Goal: Information Seeking & Learning: Learn about a topic

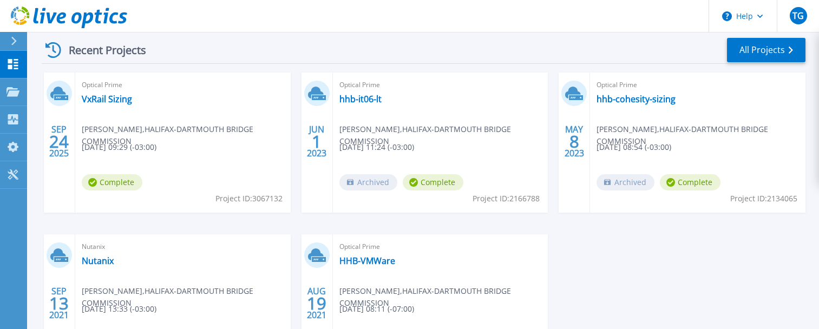
scroll to position [108, 0]
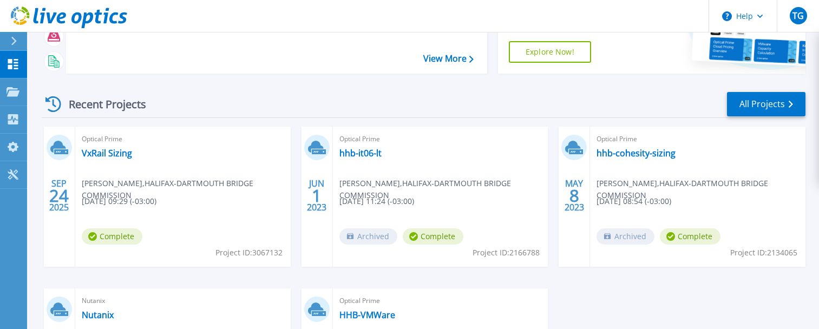
click at [160, 91] on div "Recent Projects" at bounding box center [101, 104] width 119 height 27
click at [102, 150] on link "VxRail Sizing" at bounding box center [107, 153] width 50 height 11
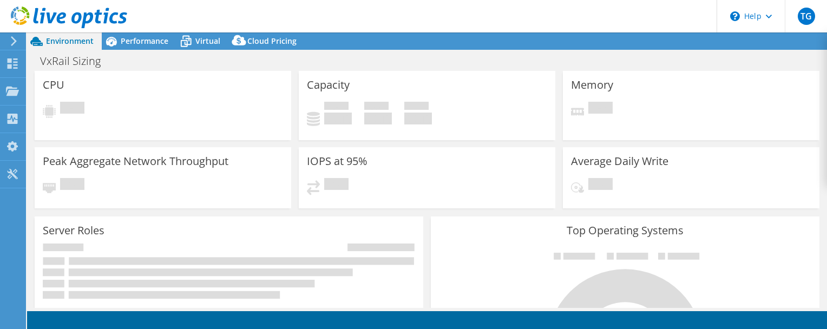
select select "[GEOGRAPHIC_DATA]"
select select "CAD"
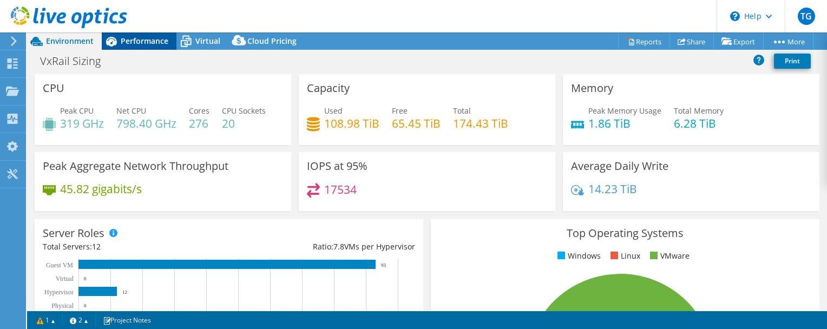
click at [127, 38] on span "Performance" at bounding box center [145, 41] width 48 height 10
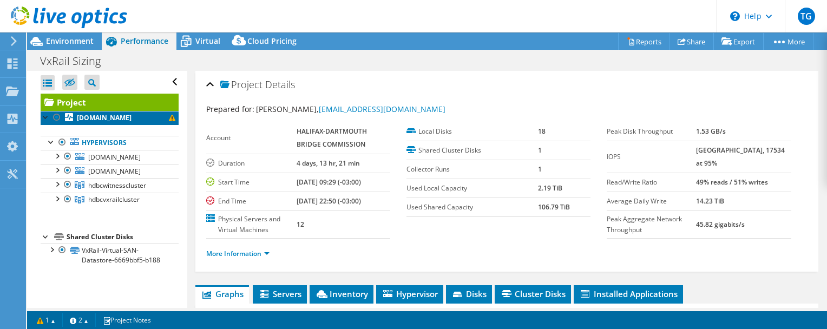
click at [121, 117] on link "[DOMAIN_NAME]" at bounding box center [110, 118] width 138 height 14
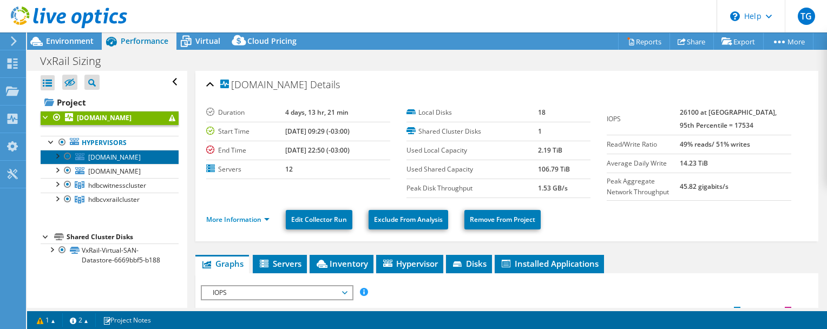
click at [127, 162] on span "[DOMAIN_NAME]" at bounding box center [114, 157] width 52 height 9
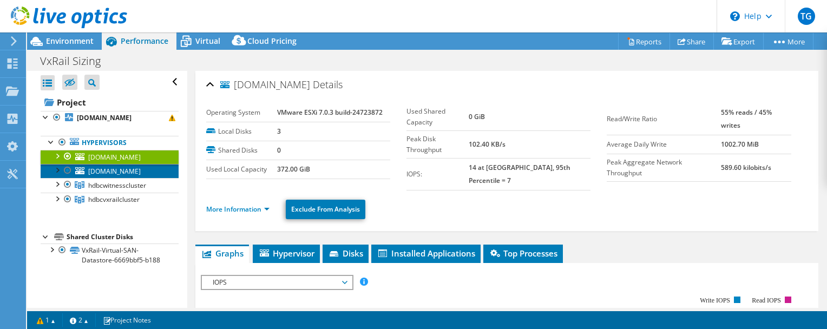
click at [126, 176] on span "[DOMAIN_NAME]" at bounding box center [114, 171] width 52 height 9
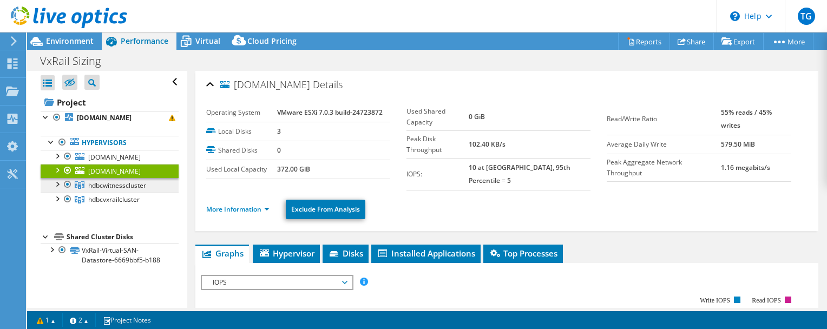
click at [122, 190] on span "hdbcwitnesscluster" at bounding box center [117, 185] width 58 height 9
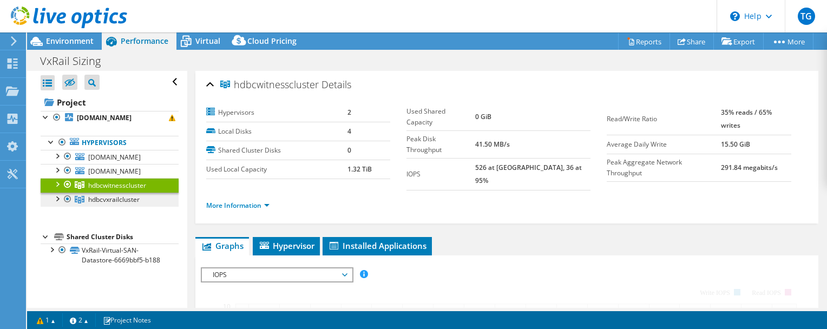
click at [121, 204] on span "hdbcvxrailcluster" at bounding box center [113, 199] width 51 height 9
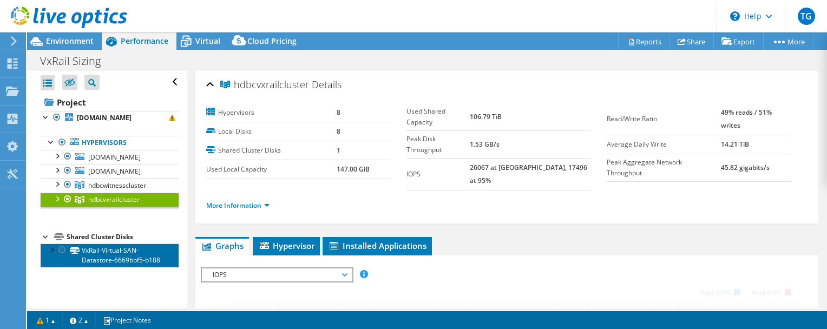
click at [102, 266] on link "VxRail-Virtual-SAN-Datastore-6669bbf5-b188" at bounding box center [110, 256] width 138 height 24
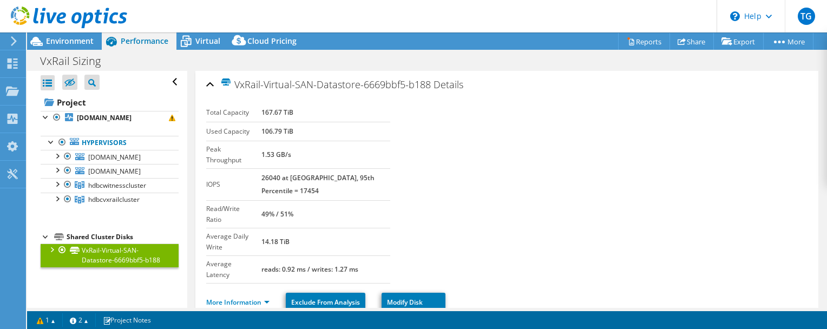
click at [246, 297] on li "More Information" at bounding box center [241, 303] width 70 height 12
click at [248, 298] on link "More Information" at bounding box center [237, 302] width 63 height 9
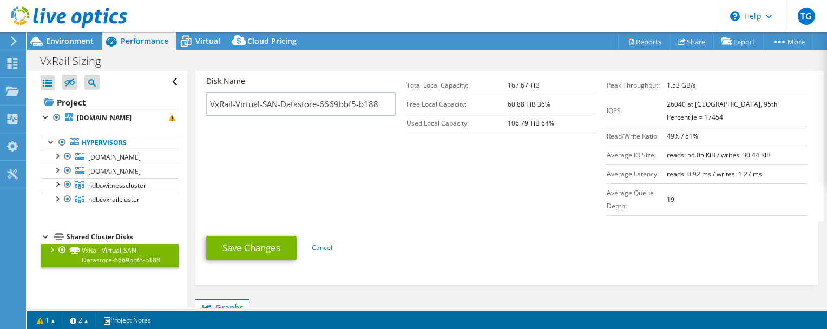
scroll to position [216, 0]
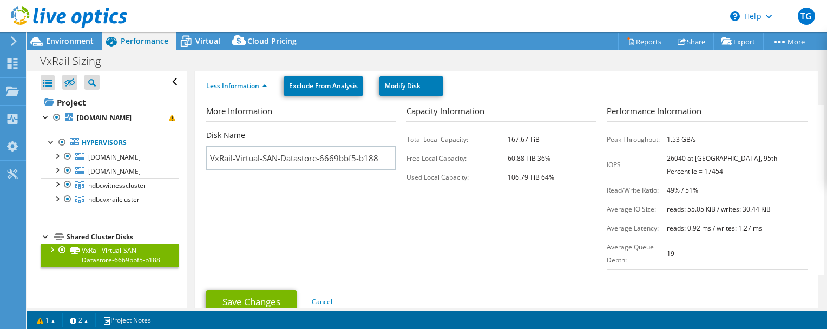
click at [166, 82] on div "Open All Close All Hide Excluded Nodes Project Tree Filter" at bounding box center [110, 82] width 138 height 23
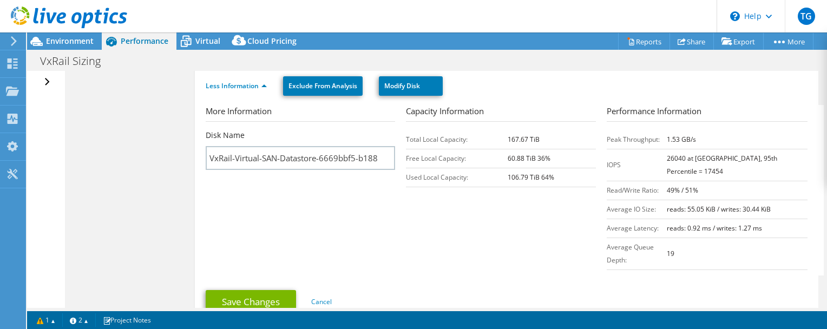
click at [47, 81] on div "Open All Close All Hide Excluded Nodes Project Tree Filter" at bounding box center [49, 82] width 16 height 23
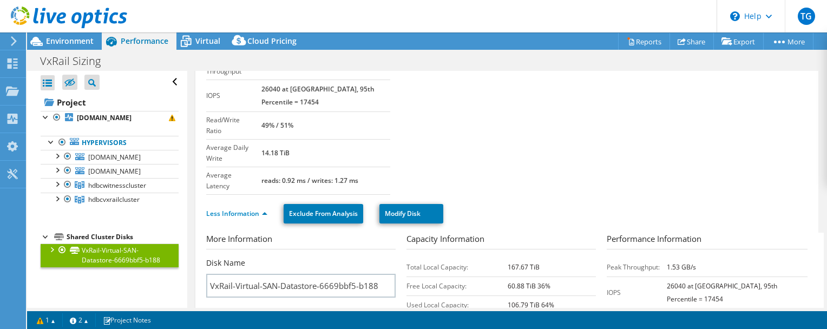
scroll to position [0, 0]
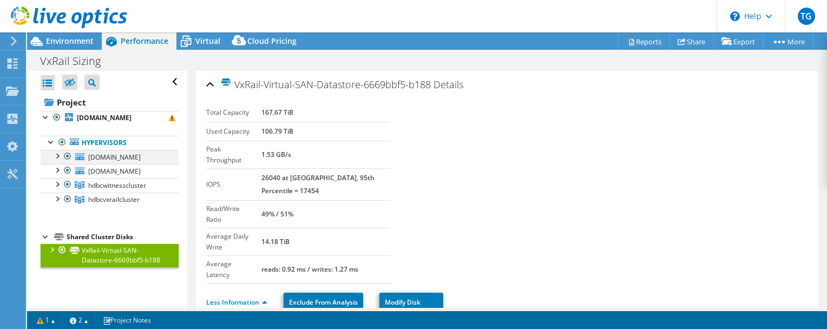
click at [58, 161] on div at bounding box center [56, 155] width 11 height 11
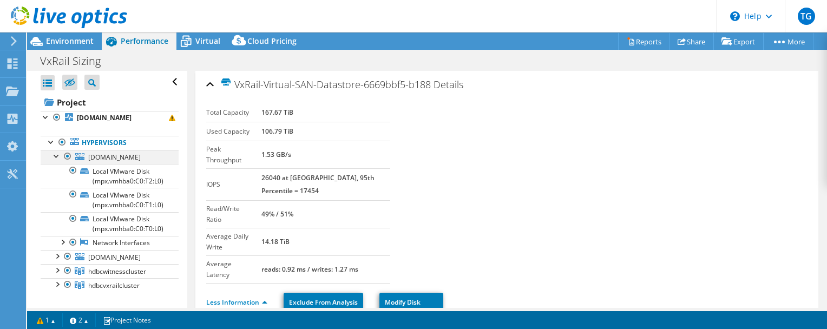
click at [57, 161] on div at bounding box center [56, 155] width 11 height 11
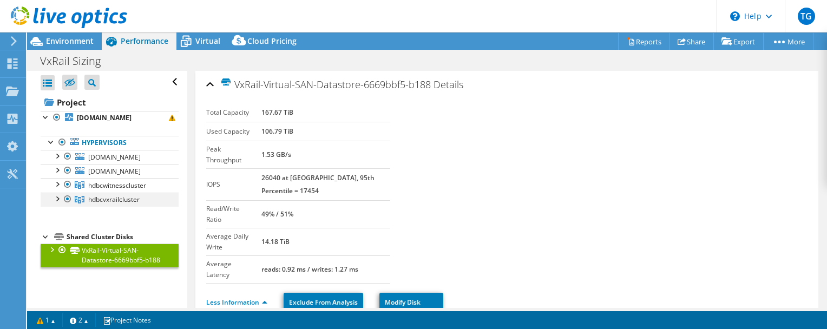
click at [56, 203] on div at bounding box center [56, 198] width 11 height 11
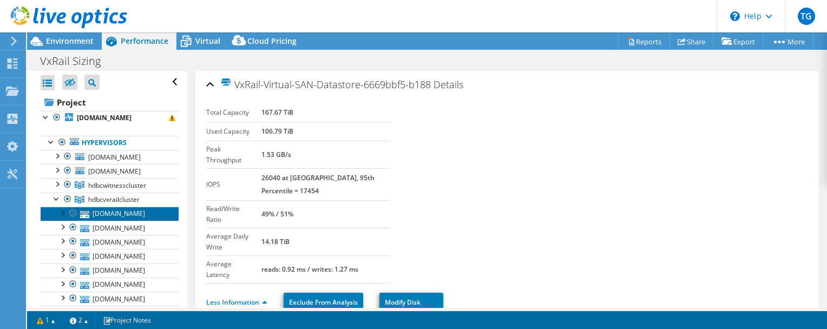
click at [102, 221] on link "[DOMAIN_NAME]" at bounding box center [110, 214] width 138 height 14
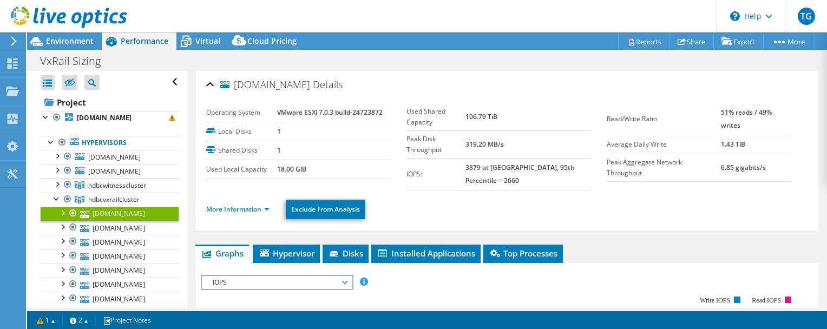
scroll to position [108, 0]
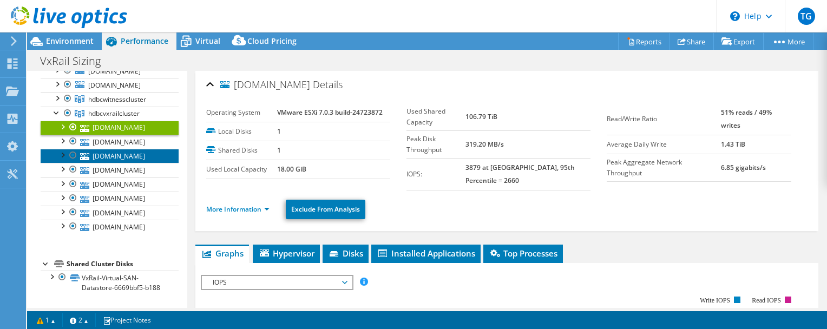
click at [113, 160] on link "[DOMAIN_NAME]" at bounding box center [110, 156] width 138 height 14
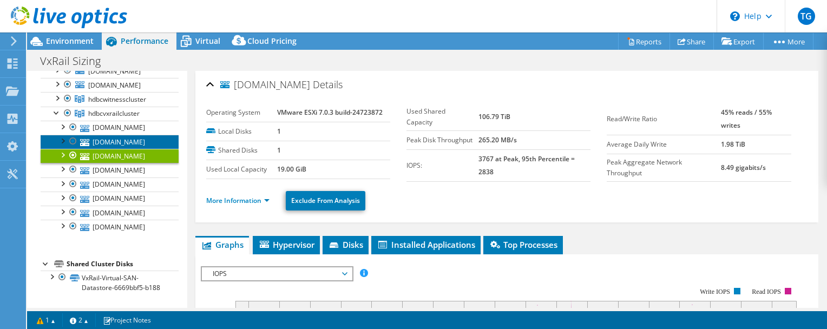
click at [117, 149] on link "[DOMAIN_NAME]" at bounding box center [110, 142] width 138 height 14
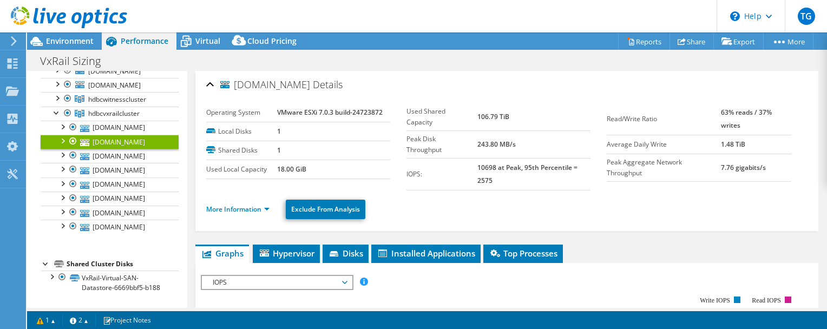
scroll to position [54, 0]
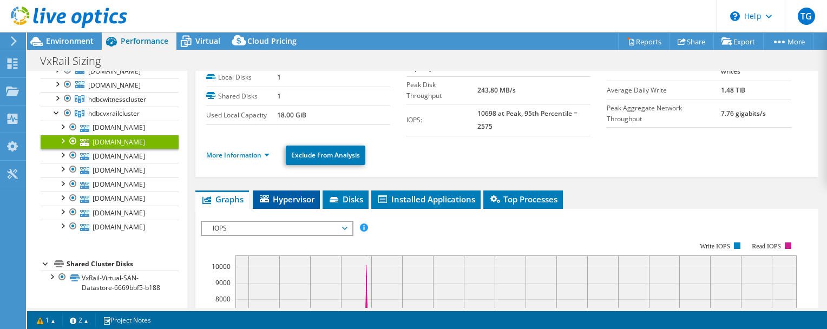
click at [291, 194] on span "Hypervisor" at bounding box center [286, 199] width 56 height 11
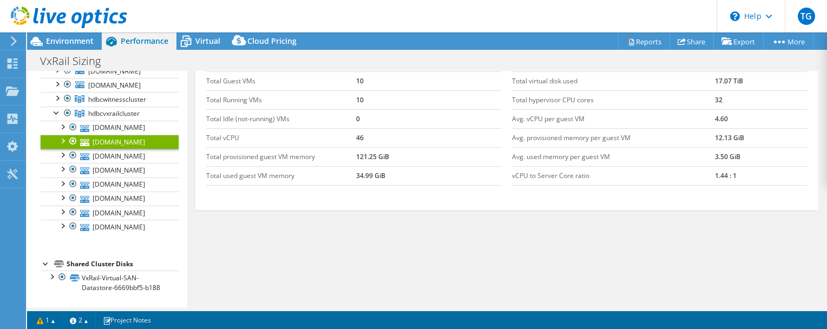
scroll to position [118, 0]
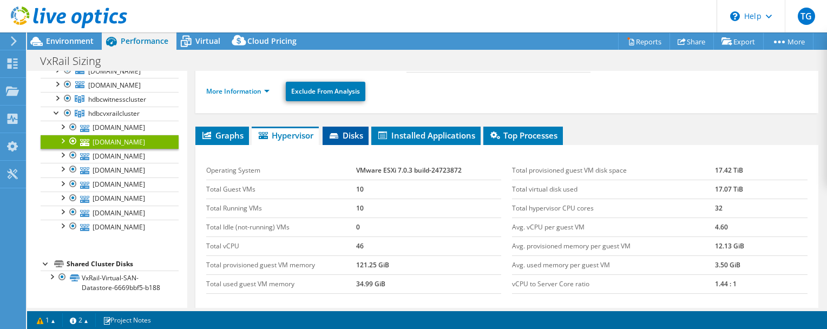
click at [360, 133] on span "Disks" at bounding box center [345, 135] width 35 height 11
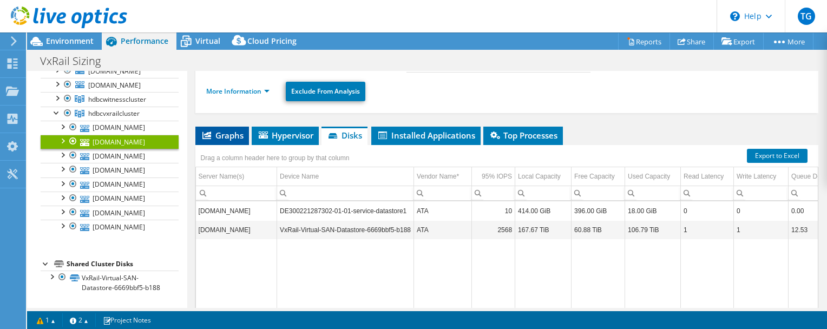
click at [227, 140] on span "Graphs" at bounding box center [222, 135] width 43 height 11
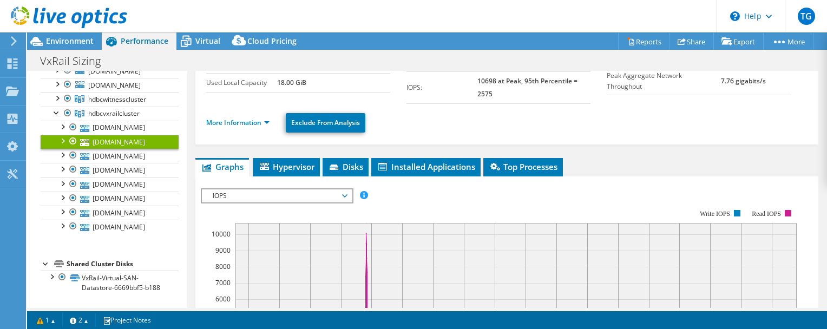
scroll to position [0, 0]
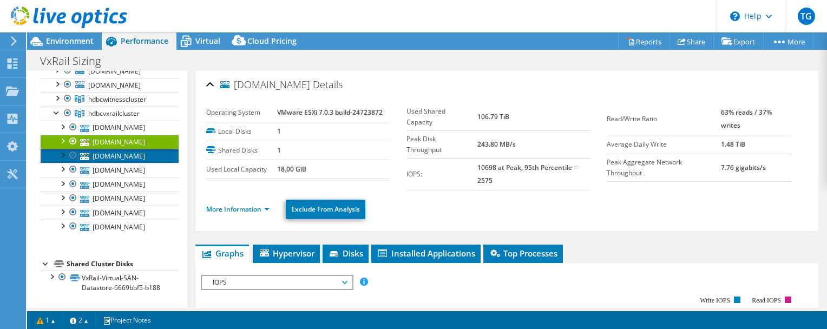
click at [106, 162] on link "[DOMAIN_NAME]" at bounding box center [110, 156] width 138 height 14
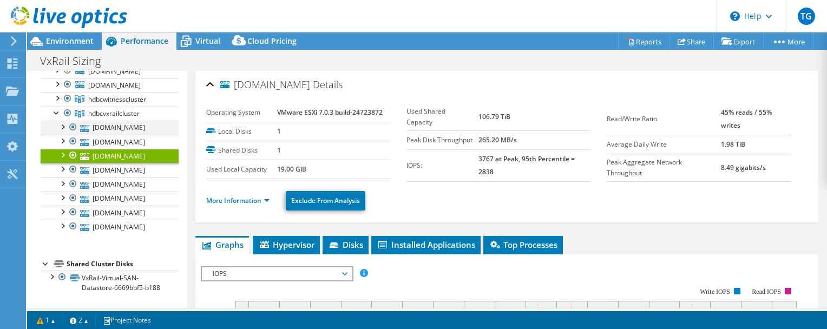
click at [62, 121] on div at bounding box center [62, 126] width 11 height 11
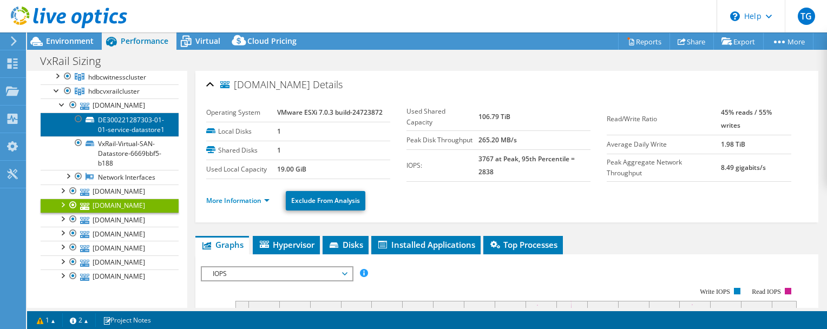
click at [93, 136] on link "DE300221287303-01-01-service-datastore1" at bounding box center [110, 125] width 138 height 24
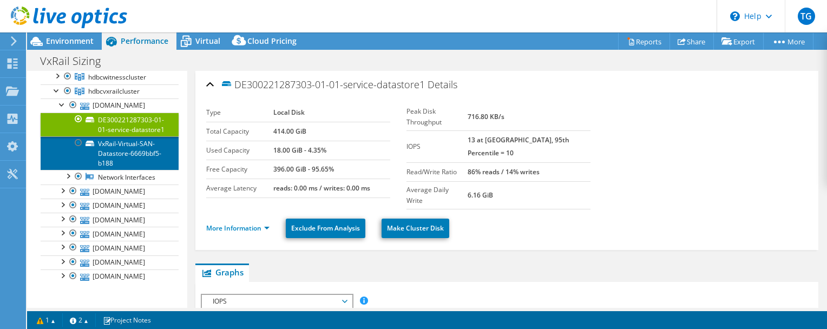
click at [101, 170] on link "VxRail-Virtual-SAN-Datastore-6669bbf5-b188" at bounding box center [110, 153] width 138 height 34
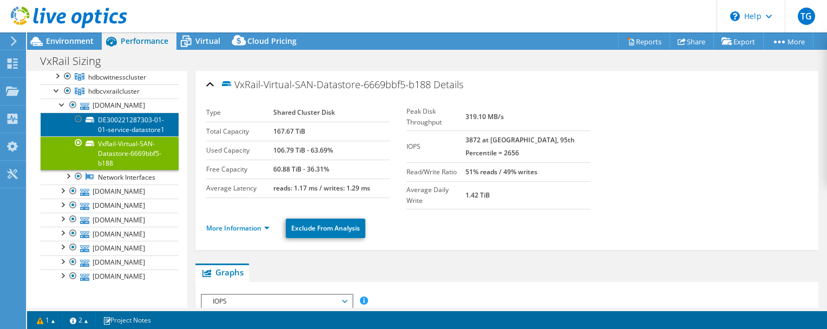
click at [111, 136] on link "DE300221287303-01-01-service-datastore1" at bounding box center [110, 125] width 138 height 24
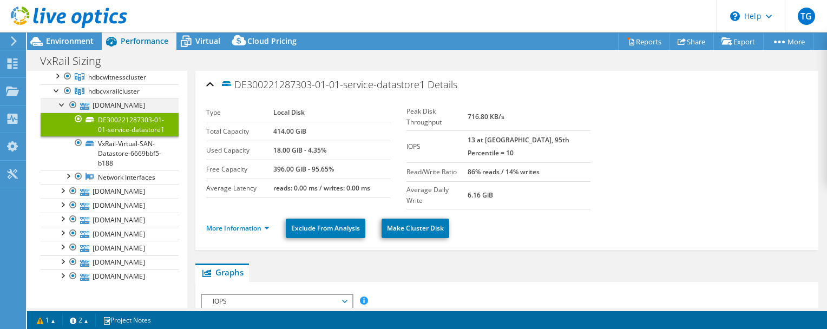
click at [61, 109] on div at bounding box center [62, 104] width 11 height 11
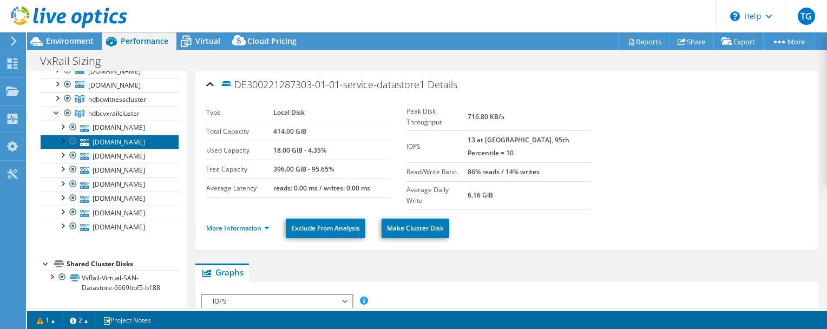
click at [88, 148] on link "[DOMAIN_NAME]" at bounding box center [110, 142] width 138 height 14
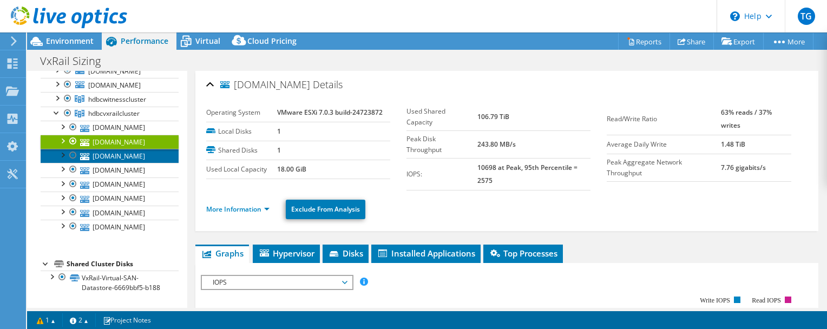
click at [90, 163] on link "[DOMAIN_NAME]" at bounding box center [110, 156] width 138 height 14
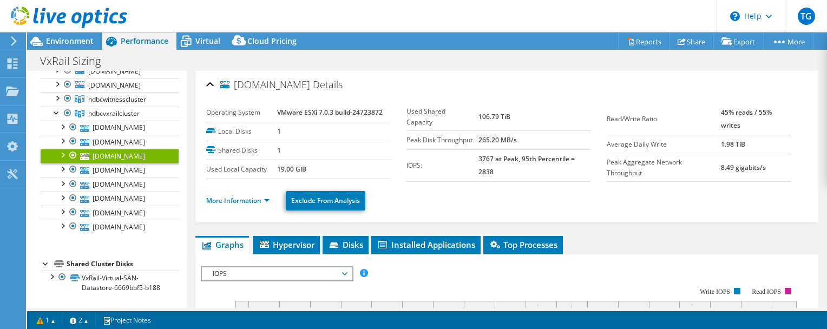
click at [94, 163] on link "[DOMAIN_NAME]" at bounding box center [110, 156] width 138 height 14
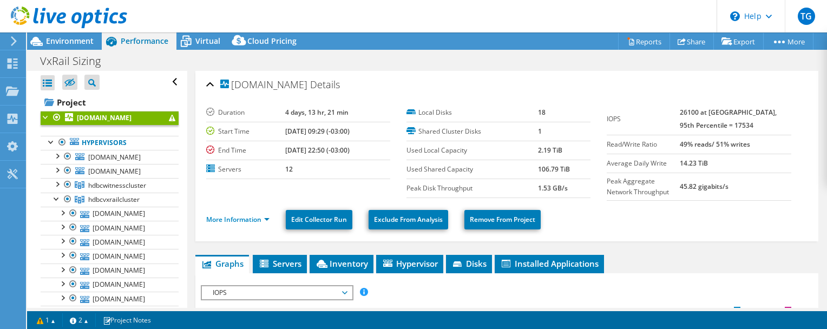
select select "[GEOGRAPHIC_DATA]"
select select "CAD"
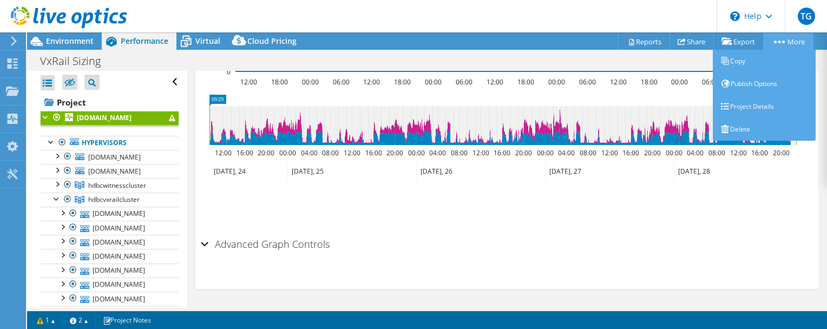
click at [783, 39] on link "More" at bounding box center [788, 41] width 50 height 17
click at [757, 108] on link "Project Details" at bounding box center [764, 106] width 103 height 23
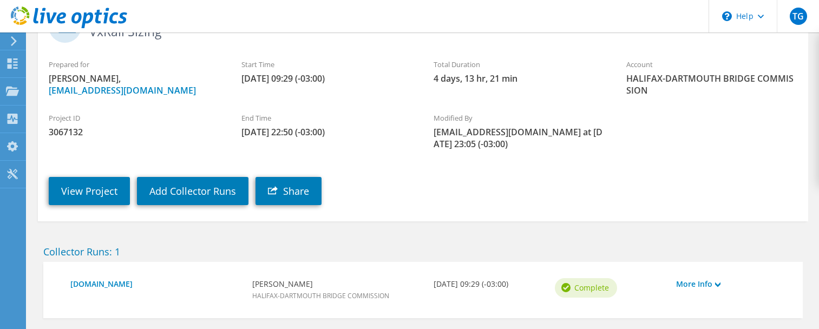
scroll to position [149, 0]
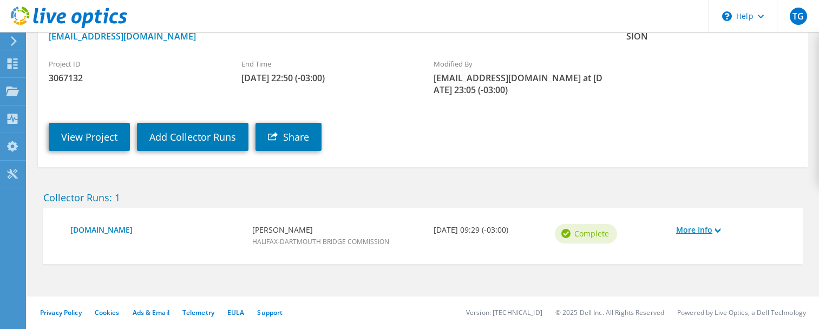
click at [700, 233] on link "More Info" at bounding box center [731, 230] width 110 height 12
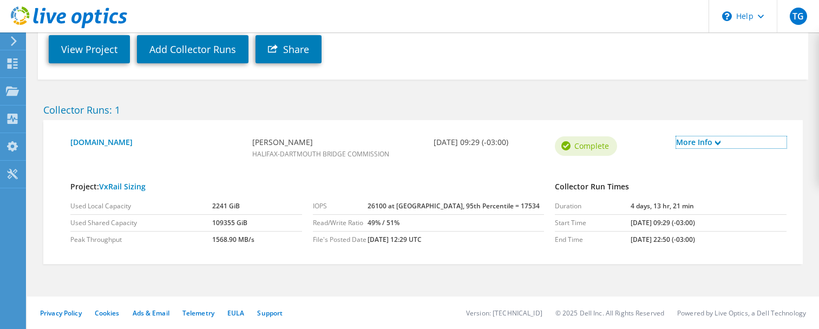
scroll to position [0, 0]
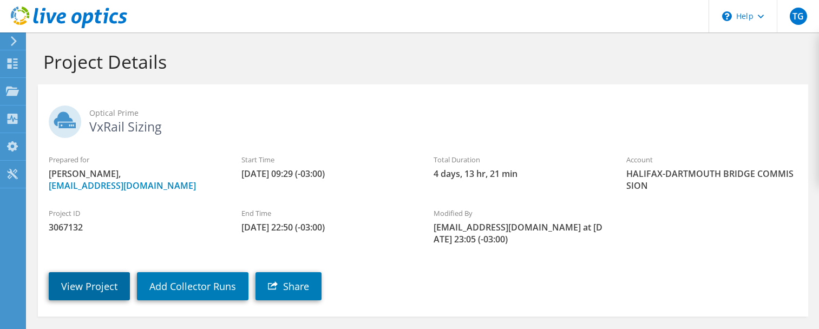
click at [81, 275] on link "View Project" at bounding box center [89, 286] width 81 height 28
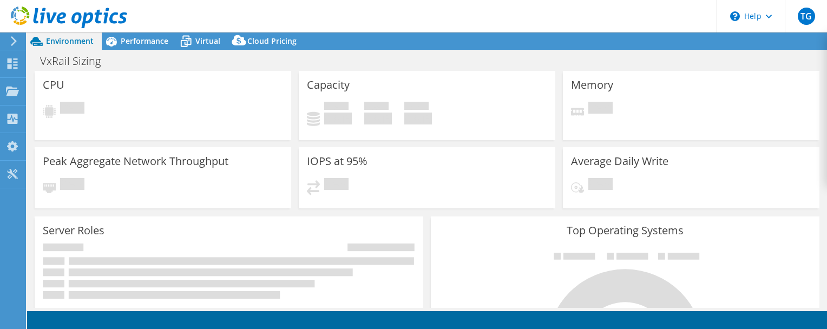
select select "Canada"
select select "CAD"
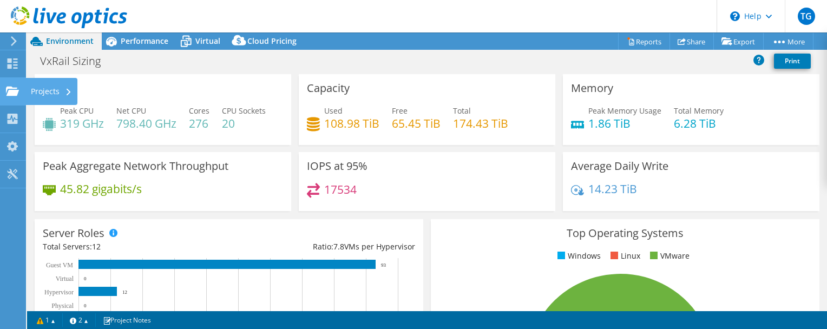
click at [49, 89] on div "Projects" at bounding box center [51, 91] width 52 height 27
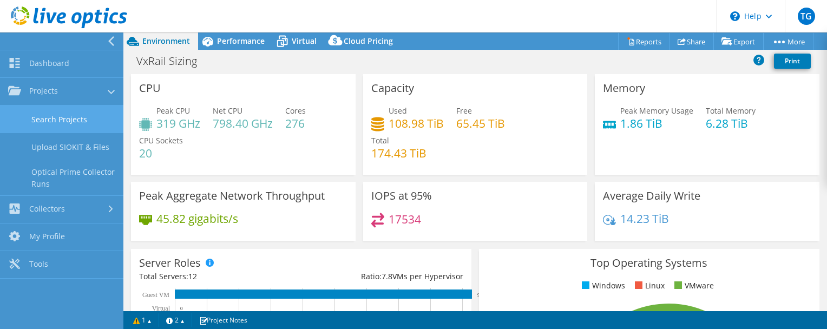
click at [80, 119] on link "Search Projects" at bounding box center [61, 120] width 123 height 28
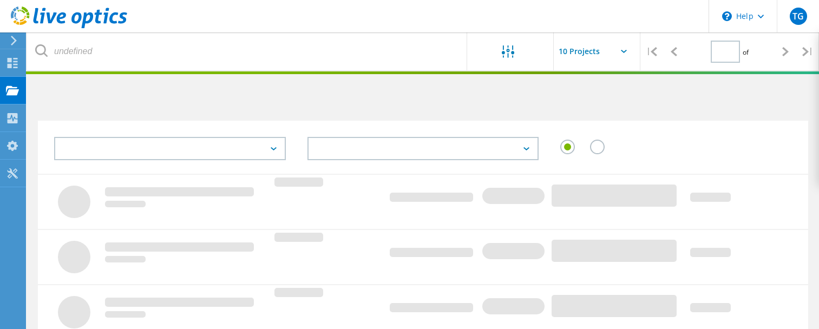
type input "1"
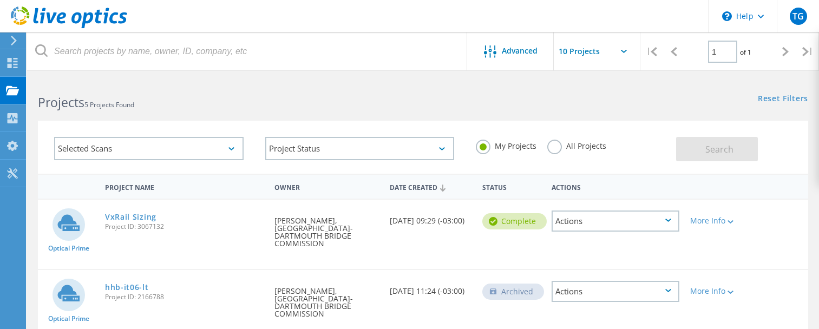
click at [662, 220] on div "Actions" at bounding box center [615, 221] width 128 height 21
click at [719, 218] on div "More Info" at bounding box center [715, 221] width 51 height 8
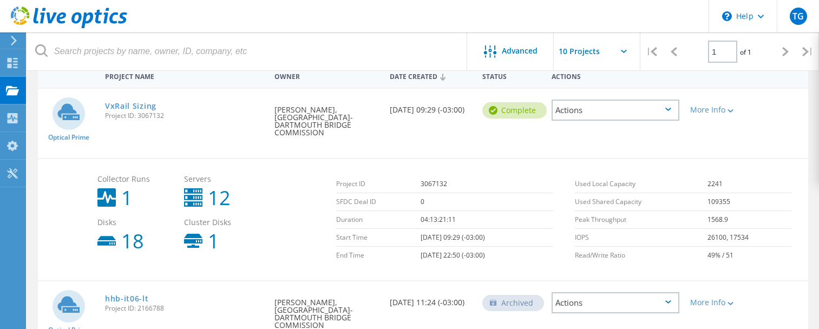
scroll to position [114, 0]
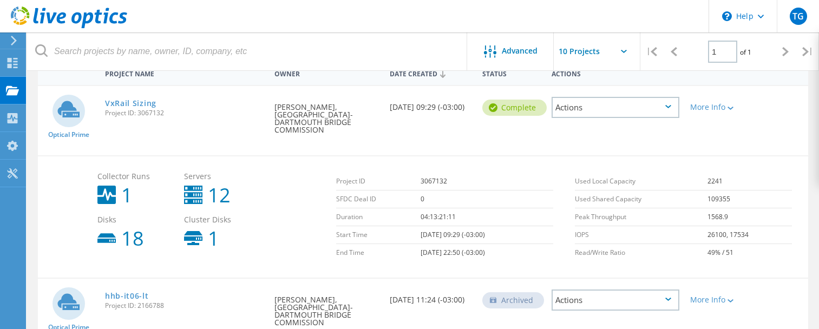
click at [319, 212] on div "Collector Runs 1 Servers 12 Disks 18 Cluster Disks 1" at bounding box center [211, 210] width 239 height 87
click at [576, 106] on div "Actions" at bounding box center [615, 107] width 128 height 21
click at [203, 123] on div "VxRail Sizing Project ID: 3067132" at bounding box center [184, 106] width 169 height 41
click at [123, 104] on link "VxRail Sizing" at bounding box center [130, 104] width 51 height 8
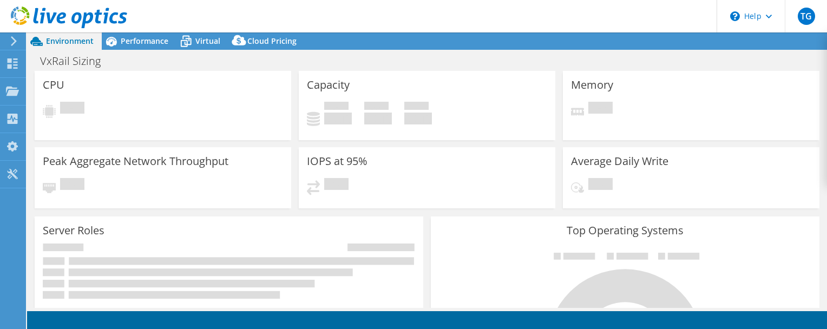
select select "[GEOGRAPHIC_DATA]"
select select "CAD"
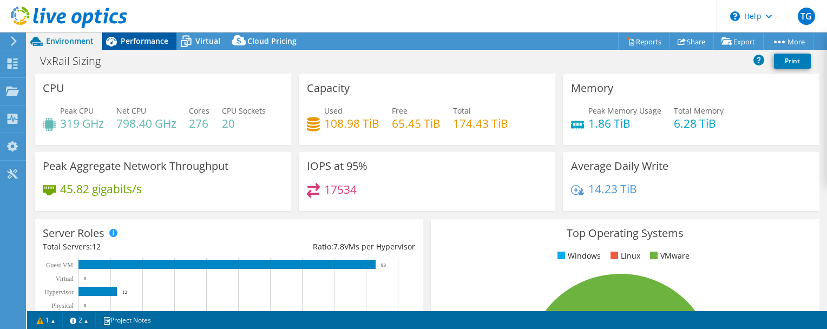
click at [135, 45] on span "Performance" at bounding box center [145, 41] width 48 height 10
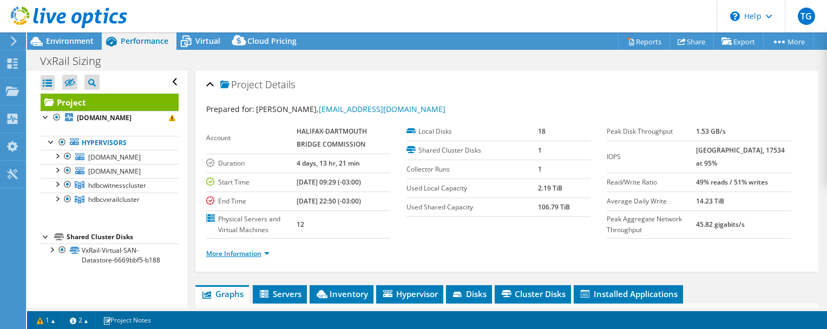
click at [229, 250] on link "More Information" at bounding box center [237, 253] width 63 height 9
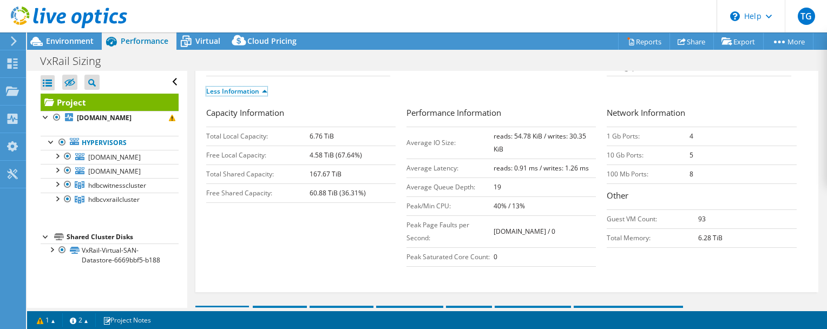
scroll to position [162, 0]
